Goal: Download file/media

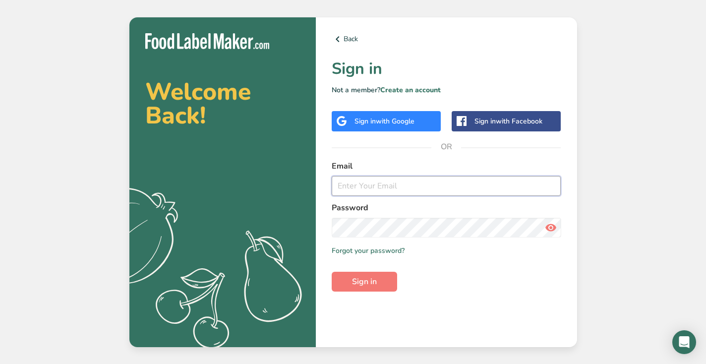
click at [462, 178] on input "email" at bounding box center [446, 186] width 229 height 20
paste input "[EMAIL_ADDRESS][DOMAIN_NAME]"
type input "[EMAIL_ADDRESS][DOMAIN_NAME]"
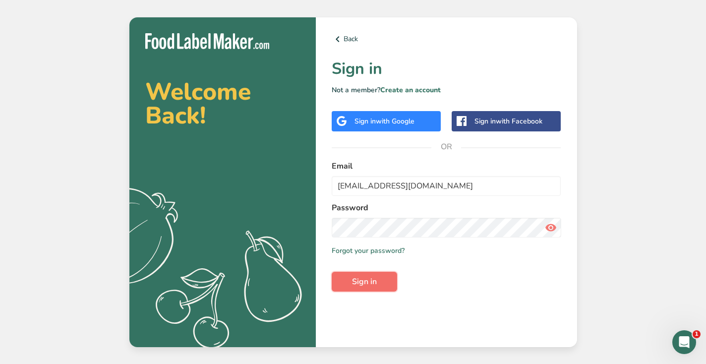
click at [390, 278] on button "Sign in" at bounding box center [364, 282] width 65 height 20
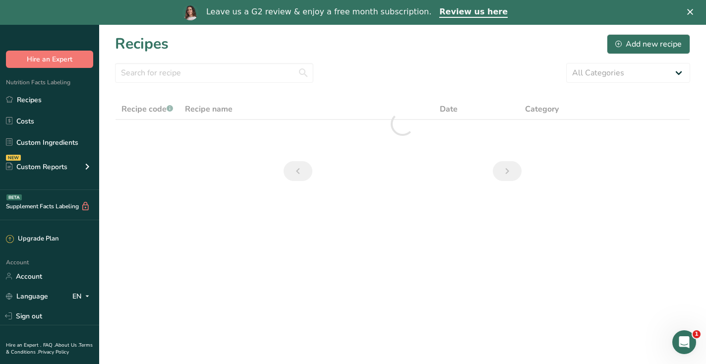
click at [690, 12] on polygon "Close" at bounding box center [690, 12] width 6 height 6
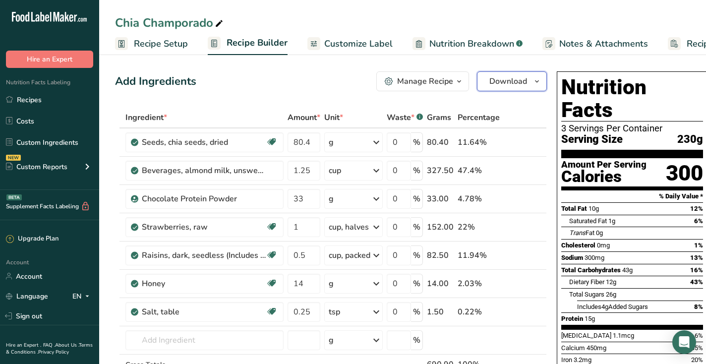
click at [535, 82] on icon "button" at bounding box center [537, 81] width 8 height 12
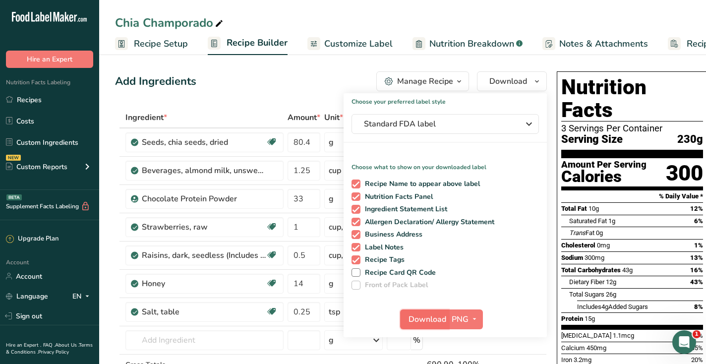
click at [433, 320] on span "Download" at bounding box center [427, 319] width 38 height 12
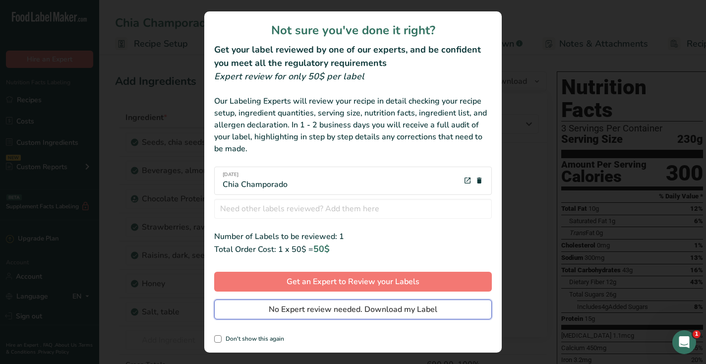
click at [435, 305] on span "No Expert review needed. Download my Label" at bounding box center [353, 309] width 168 height 12
